Goal: Check status: Check status

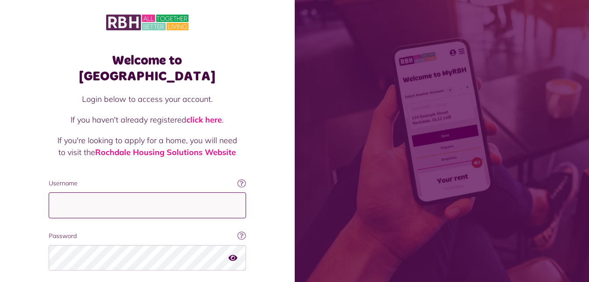
click at [186, 195] on input "Username" at bounding box center [147, 205] width 197 height 26
type input "**********"
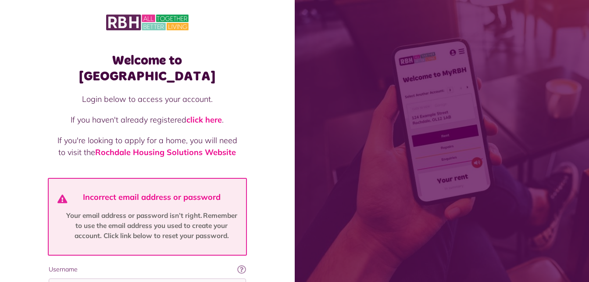
click at [272, 234] on div "Welcome to MyRBH Login below to access your account. If you haven't already reg…" at bounding box center [147, 219] width 295 height 439
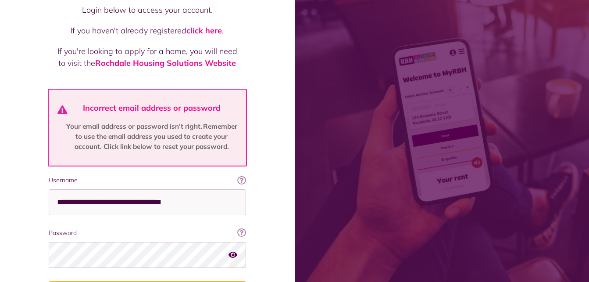
scroll to position [105, 0]
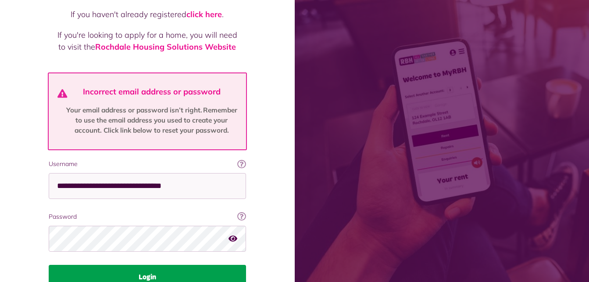
click at [140, 265] on button "Login" at bounding box center [147, 277] width 197 height 25
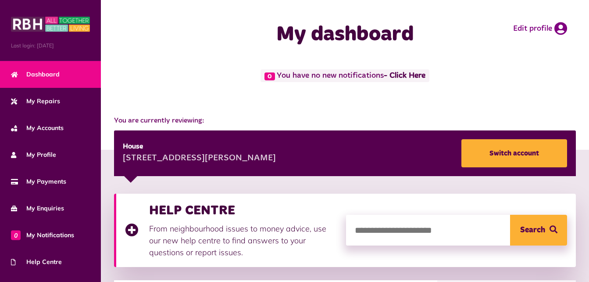
click at [488, 89] on div "0 You have no new notifications - Click Here" at bounding box center [345, 83] width 471 height 29
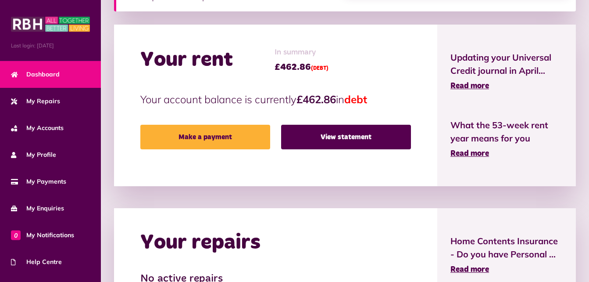
scroll to position [263, 0]
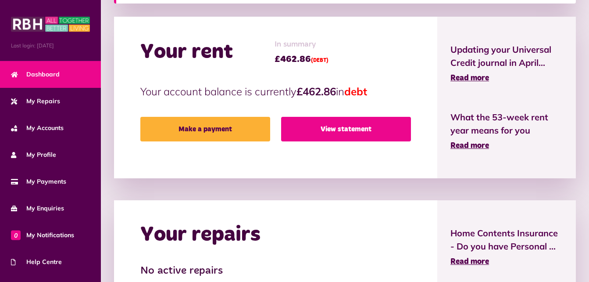
click at [333, 138] on link "View statement" at bounding box center [346, 129] width 130 height 25
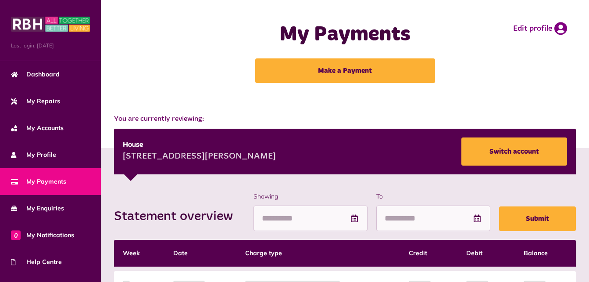
click at [462, 93] on div "My Payments Make a Payment" at bounding box center [345, 52] width 236 height 87
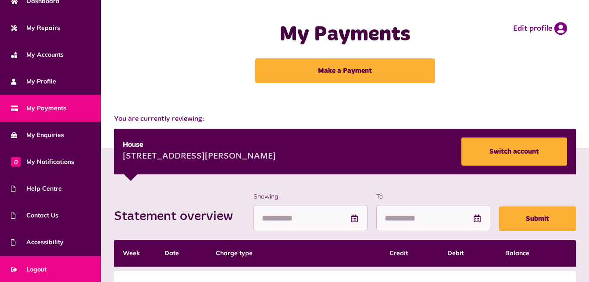
click at [77, 262] on link "Logout" at bounding box center [50, 269] width 101 height 27
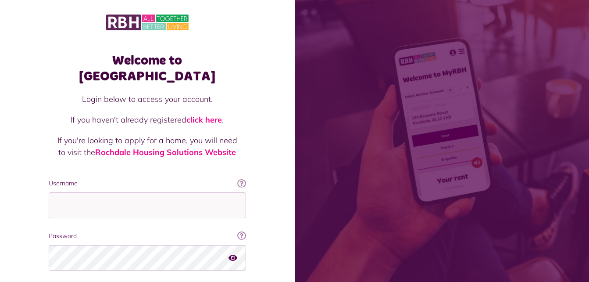
click at [187, 204] on fieldset "Username This will be the email you used when you originally registered with My…" at bounding box center [147, 243] width 197 height 129
click at [194, 192] on input "Username" at bounding box center [147, 205] width 197 height 26
type input "**********"
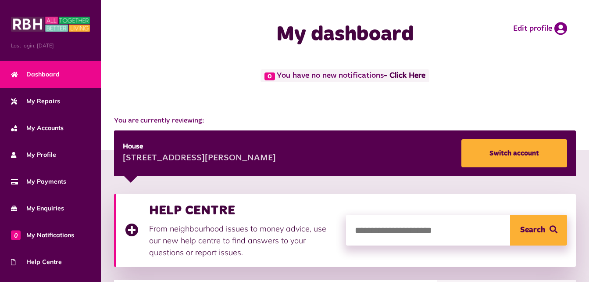
click at [485, 95] on div "0 You have no new notifications - Click Here" at bounding box center [345, 83] width 471 height 29
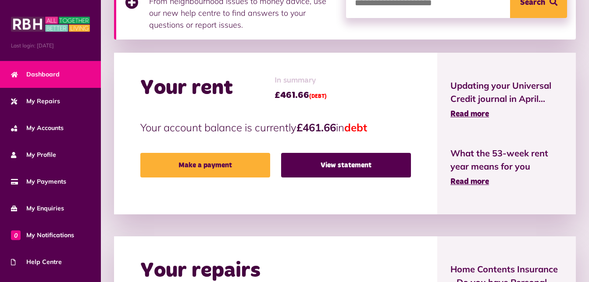
scroll to position [228, 0]
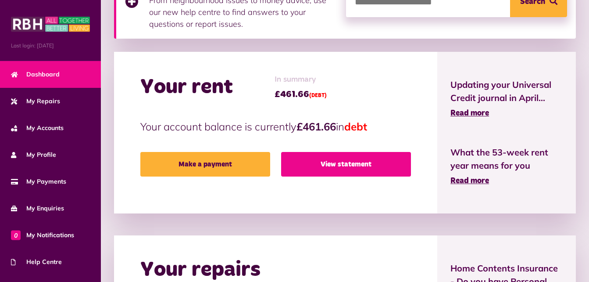
click at [339, 164] on link "View statement" at bounding box center [346, 164] width 130 height 25
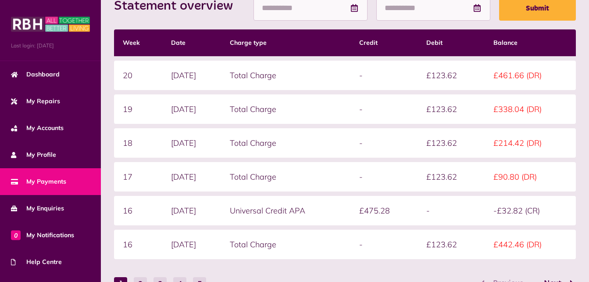
scroll to position [211, 0]
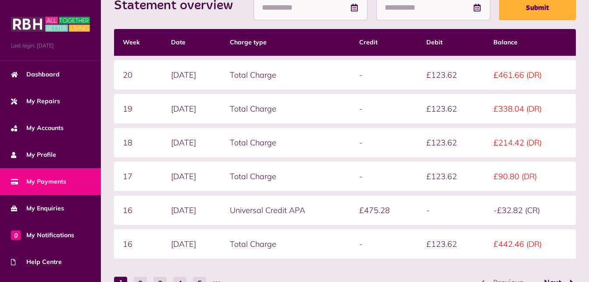
click at [414, 170] on td "-" at bounding box center [384, 175] width 67 height 29
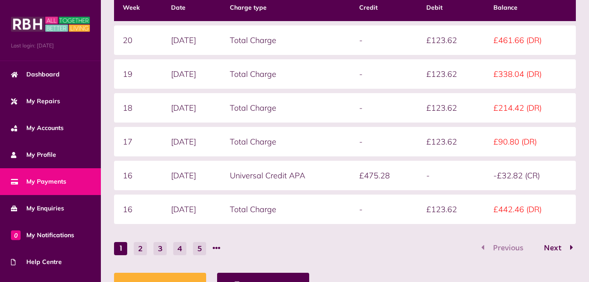
scroll to position [246, 0]
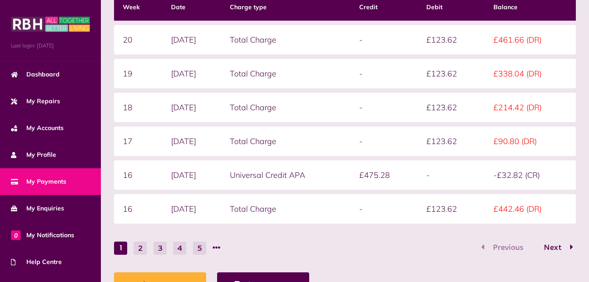
click at [140, 243] on button "2" at bounding box center [140, 247] width 13 height 13
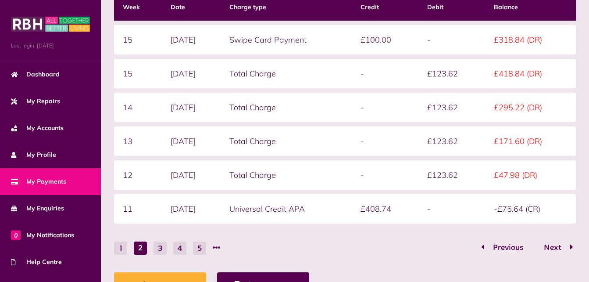
click at [584, 128] on div "Statement overview Showing To Submit Week Date Charge type Credit Debit Balance…" at bounding box center [345, 115] width 488 height 426
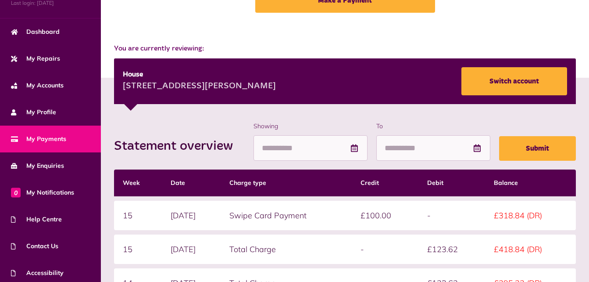
scroll to position [73, 0]
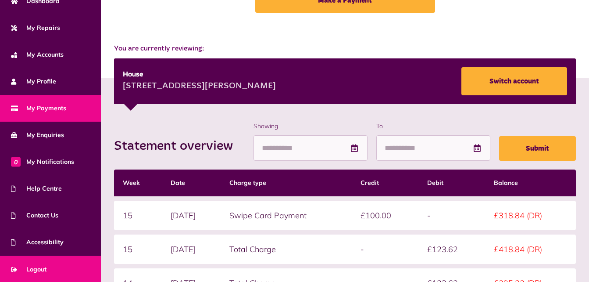
click at [72, 258] on link "Logout" at bounding box center [50, 269] width 101 height 27
